Goal: Transaction & Acquisition: Subscribe to service/newsletter

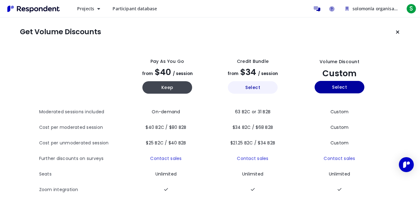
scroll to position [1, 0]
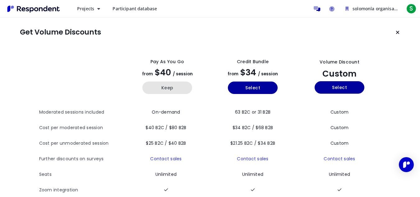
click at [166, 89] on button "Keep" at bounding box center [167, 87] width 50 height 12
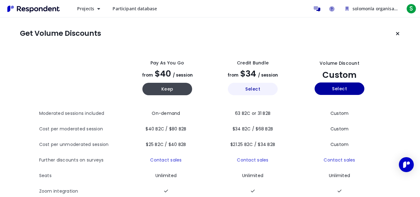
click at [253, 86] on button "Select" at bounding box center [253, 89] width 50 height 12
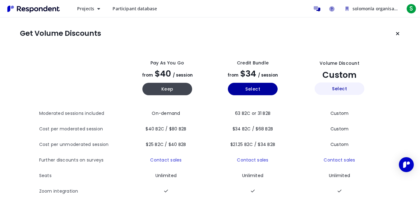
click at [337, 90] on button "Select" at bounding box center [339, 88] width 50 height 12
